Goal: Information Seeking & Learning: Learn about a topic

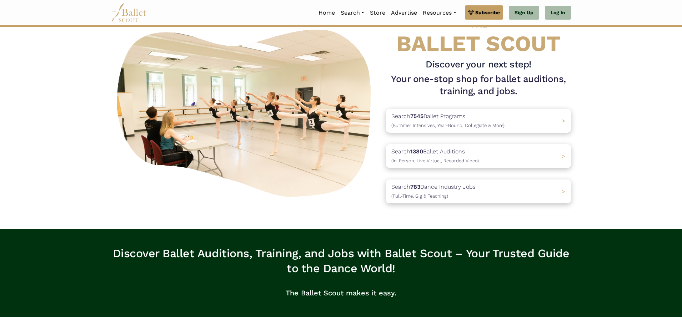
scroll to position [36, 0]
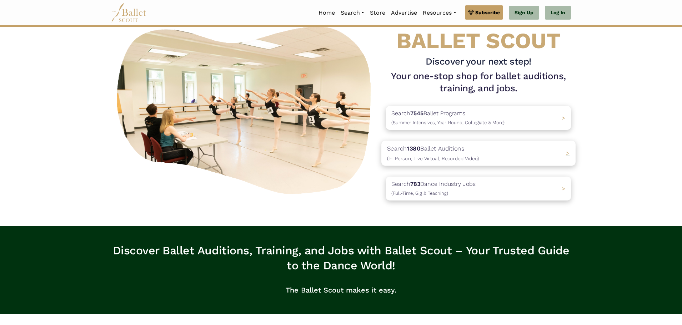
click at [470, 154] on p "Search 1380 Ballet Auditions (In-Person, Live Virtual, Recorded Video)" at bounding box center [433, 153] width 92 height 19
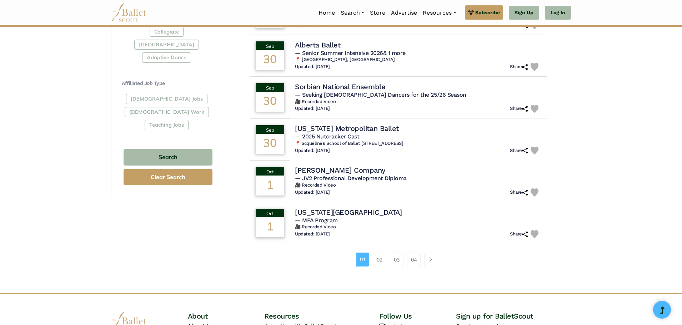
scroll to position [379, 0]
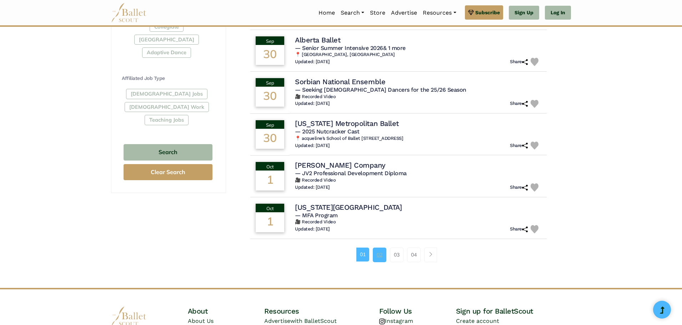
click at [375, 257] on link "02" at bounding box center [380, 255] width 14 height 14
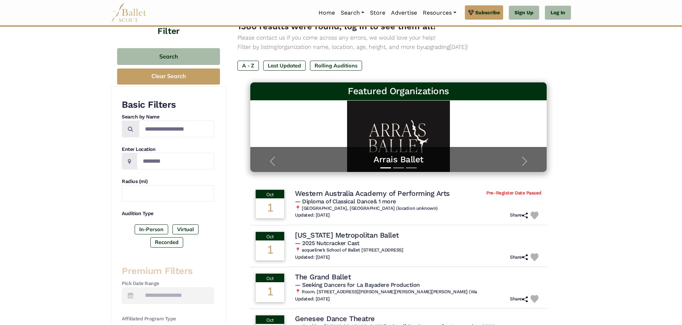
scroll to position [36, 0]
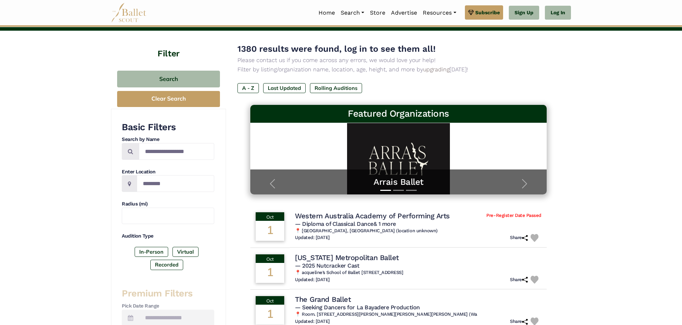
drag, startPoint x: 680, startPoint y: 106, endPoint x: 683, endPoint y: 121, distance: 14.9
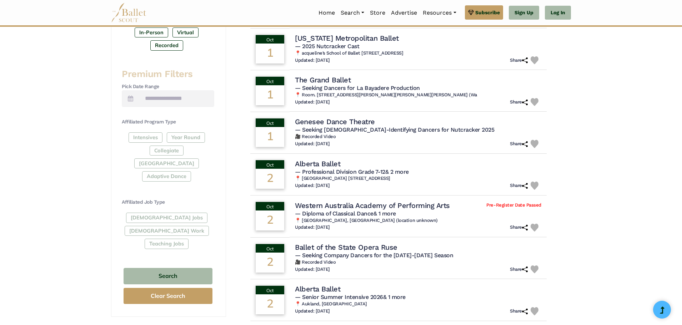
scroll to position [261, 0]
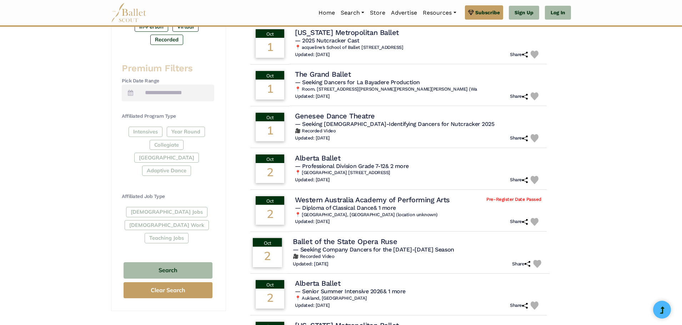
click at [453, 243] on div "Ballet of the State Opera Ruse" at bounding box center [418, 242] width 251 height 10
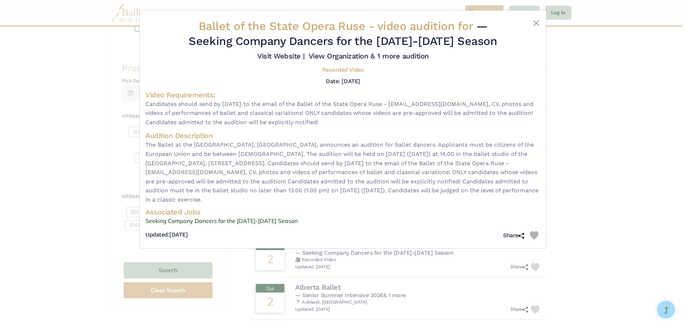
click at [542, 23] on div "Ballet of the State Opera Ruse - video audition for — Seeking Company Dancers f…" at bounding box center [343, 129] width 407 height 238
click at [538, 18] on div "Ballet of the State Opera Ruse - video audition for — Seeking Company Dancers f…" at bounding box center [343, 129] width 407 height 238
click at [533, 27] on button "Close" at bounding box center [536, 23] width 9 height 9
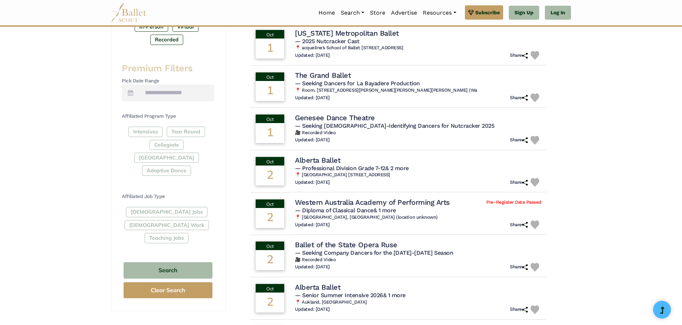
drag, startPoint x: 680, startPoint y: 188, endPoint x: 686, endPoint y: 227, distance: 39.4
click at [682, 227] on html "Premium Feature Make this audition season count. Upgrade to premium for access …" at bounding box center [341, 125] width 682 height 773
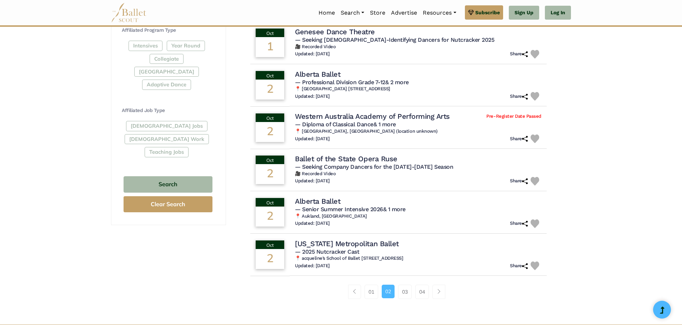
scroll to position [350, 0]
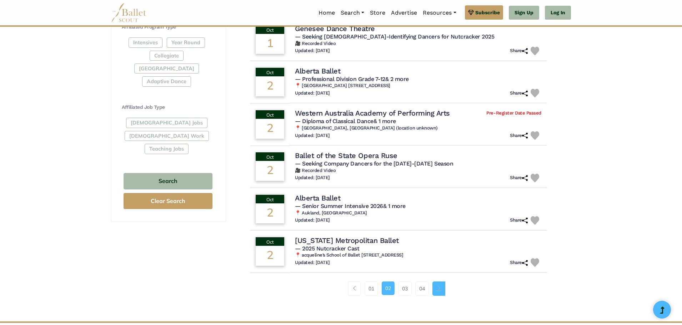
click at [442, 292] on link "Page navigation example" at bounding box center [439, 289] width 13 height 14
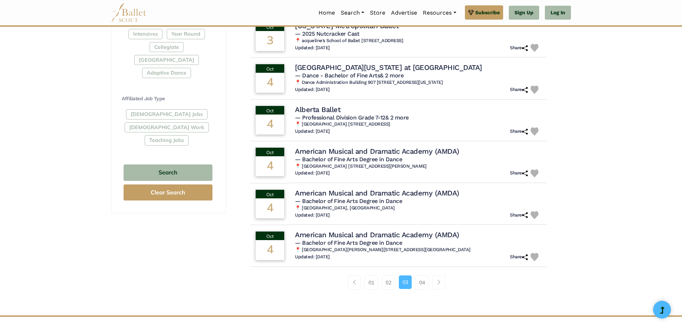
scroll to position [362, 0]
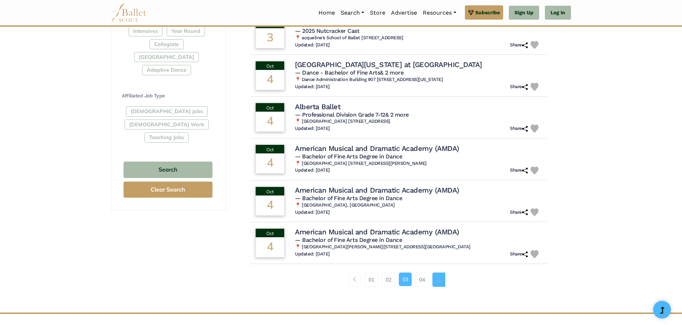
click at [443, 283] on link "Page navigation example" at bounding box center [439, 280] width 13 height 14
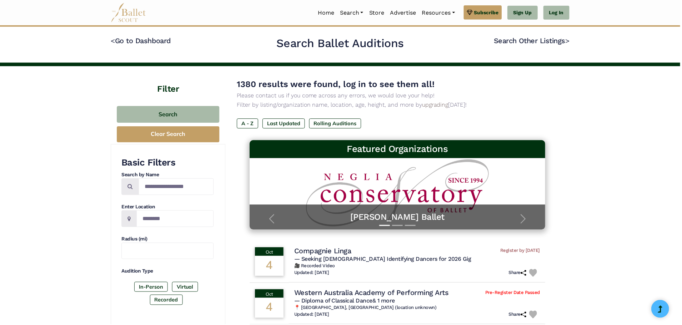
click at [445, 278] on div "Updated: [DATE] Share" at bounding box center [418, 274] width 246 height 8
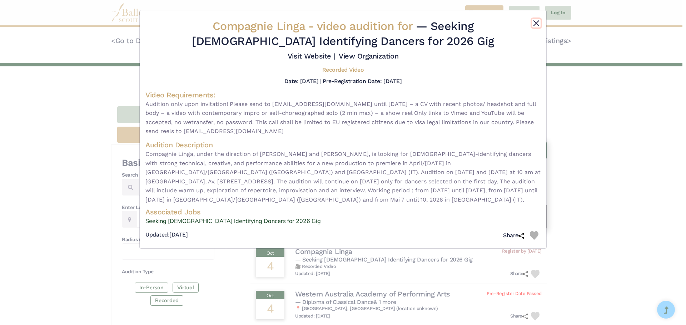
click at [533, 21] on button "Close" at bounding box center [536, 23] width 9 height 9
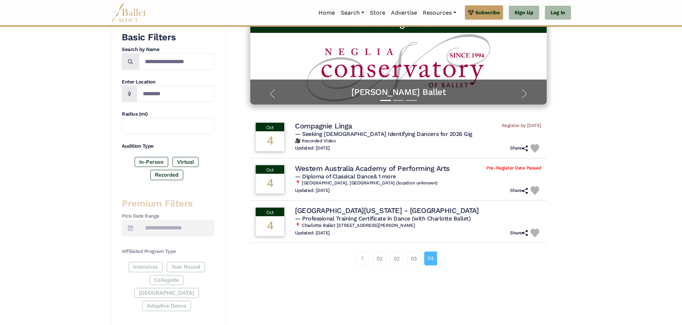
scroll to position [126, 0]
